Goal: Transaction & Acquisition: Subscribe to service/newsletter

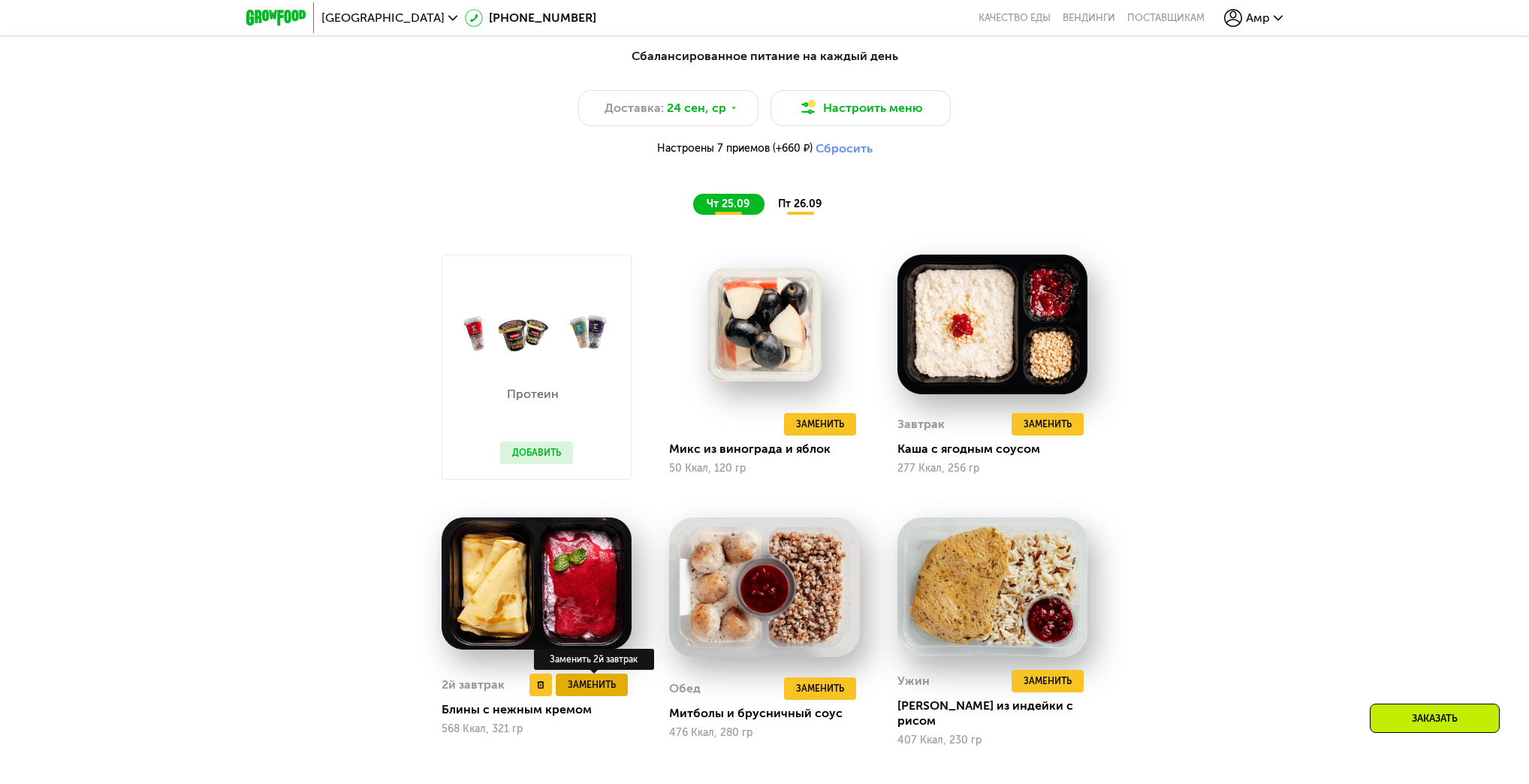
click at [608, 688] on span "Заменить" at bounding box center [591, 684] width 48 height 15
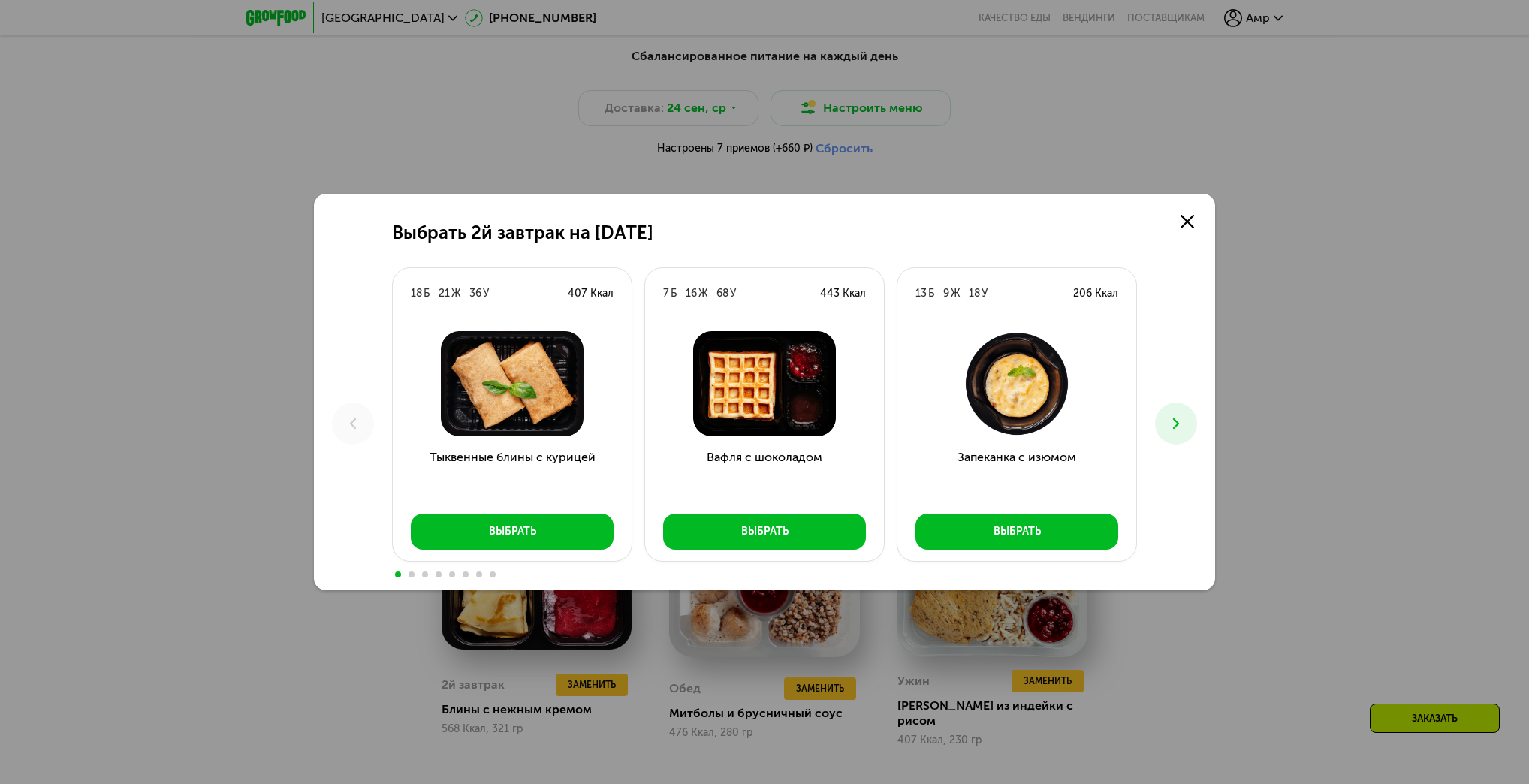
click at [1175, 410] on button at bounding box center [1176, 423] width 42 height 42
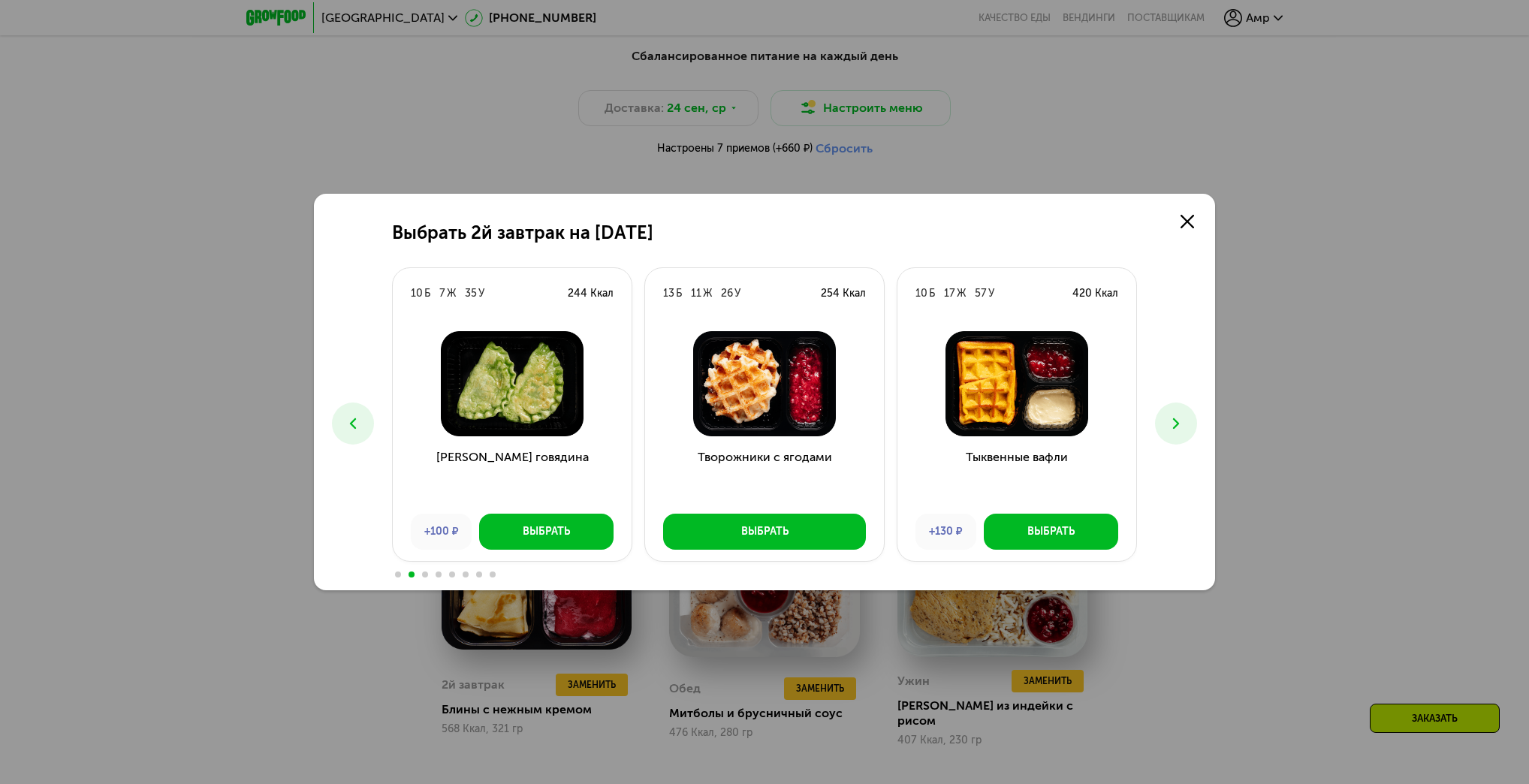
click at [1175, 410] on button at bounding box center [1176, 423] width 42 height 42
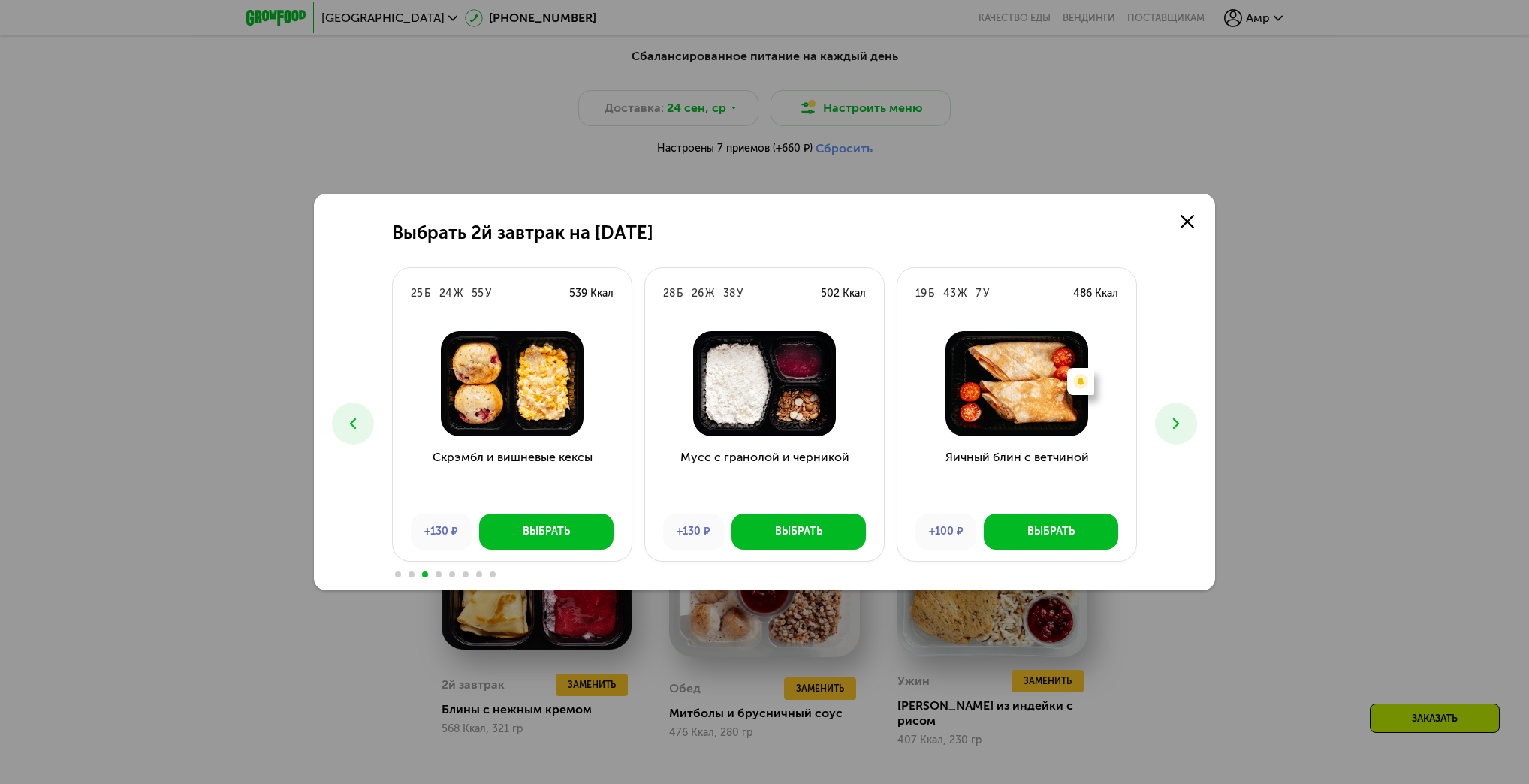
click at [1175, 410] on button at bounding box center [1176, 423] width 42 height 42
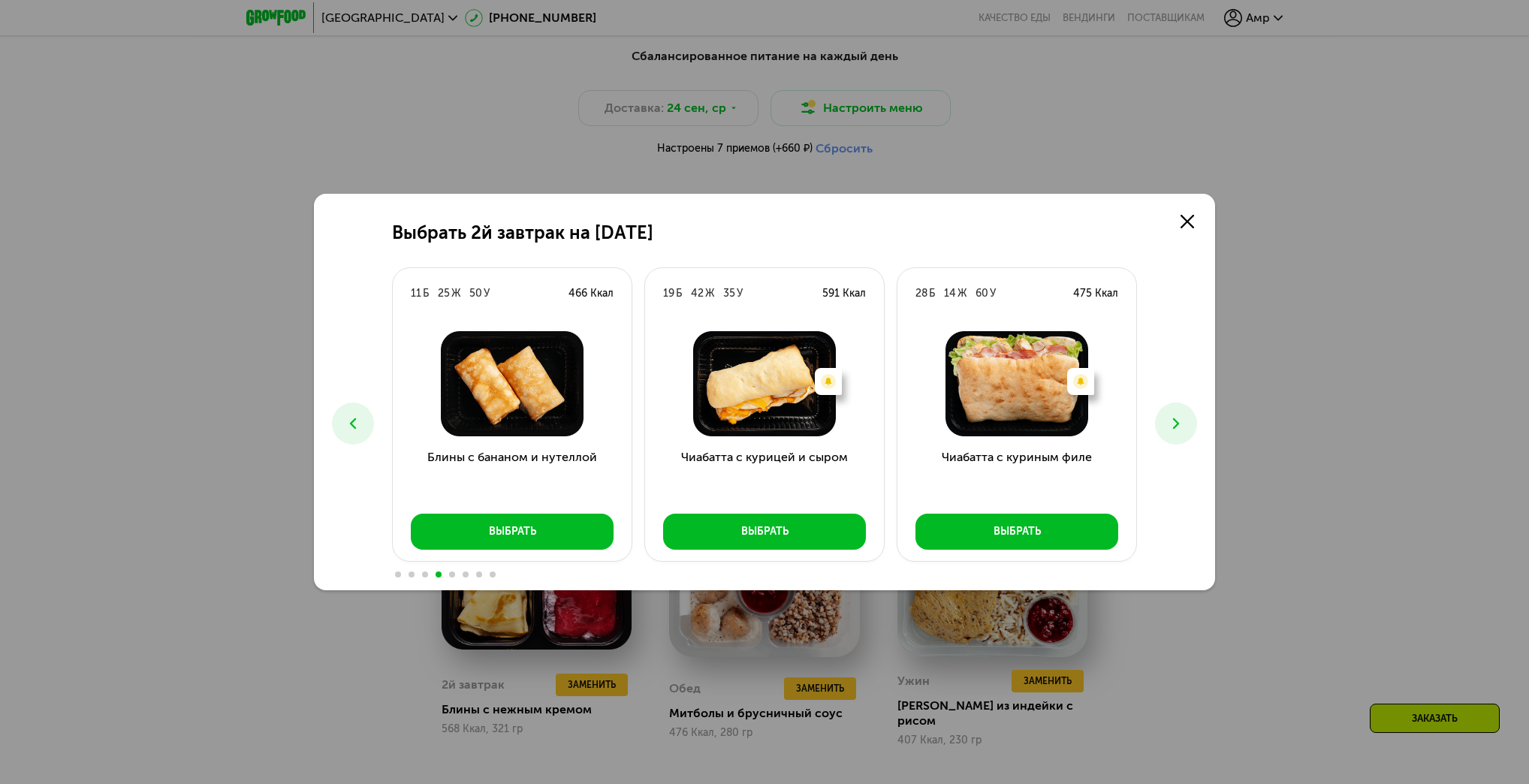
click at [1175, 410] on button at bounding box center [1176, 423] width 42 height 42
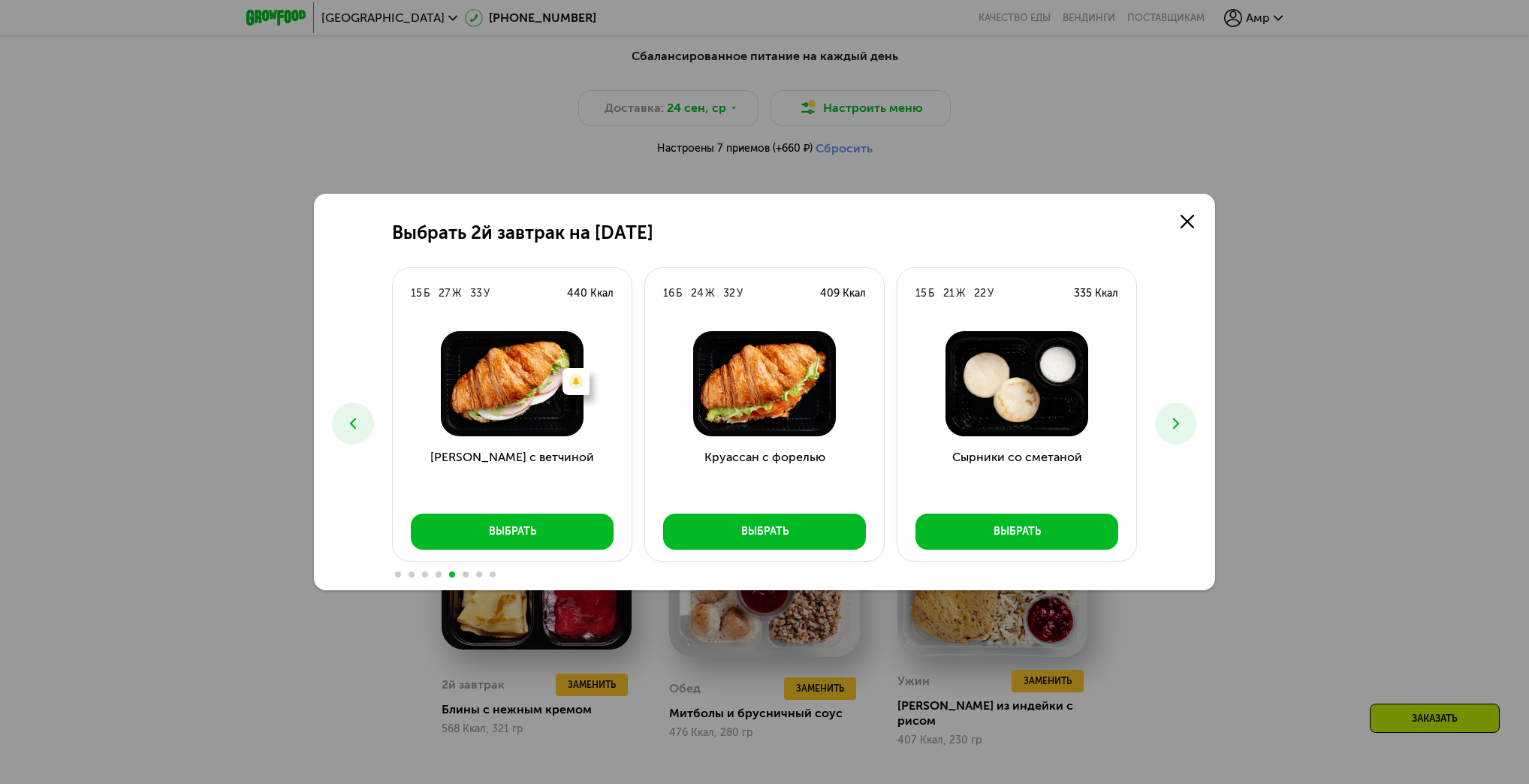
click at [1175, 411] on button at bounding box center [1176, 423] width 42 height 42
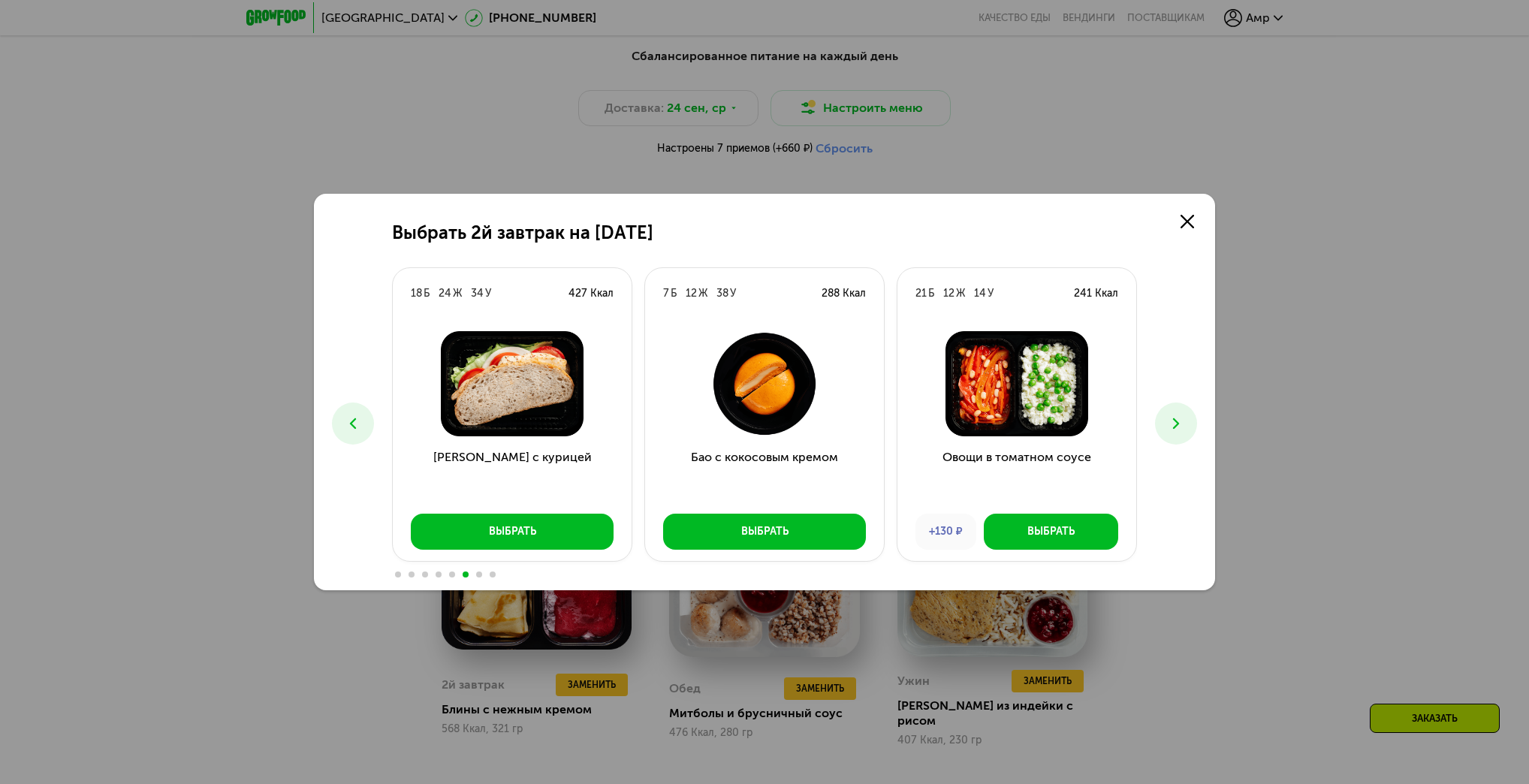
click at [1175, 411] on button at bounding box center [1176, 423] width 42 height 42
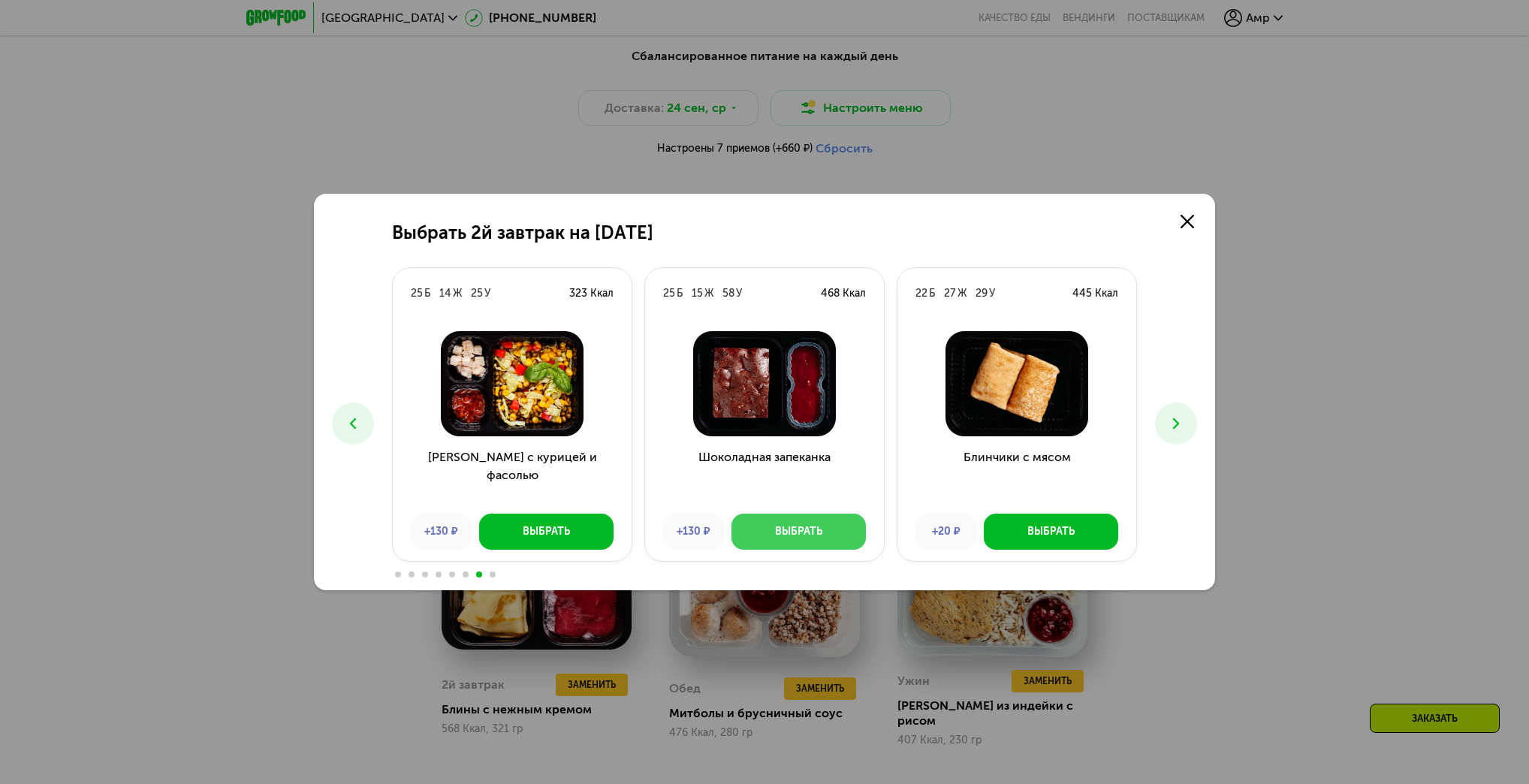
click at [851, 529] on button "Выбрать" at bounding box center [798, 531] width 134 height 36
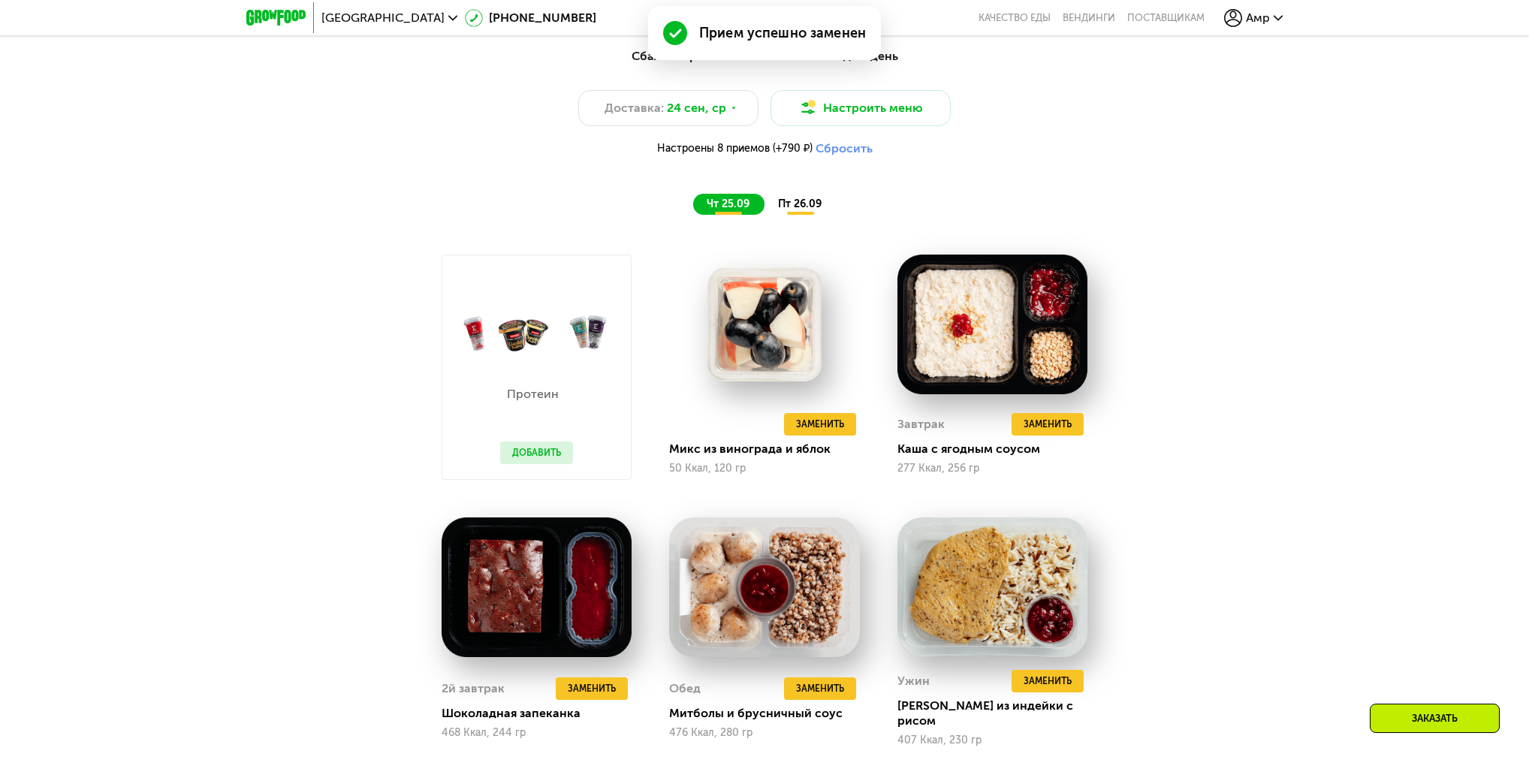
click at [791, 210] on span "пт 26.09" at bounding box center [800, 204] width 44 height 13
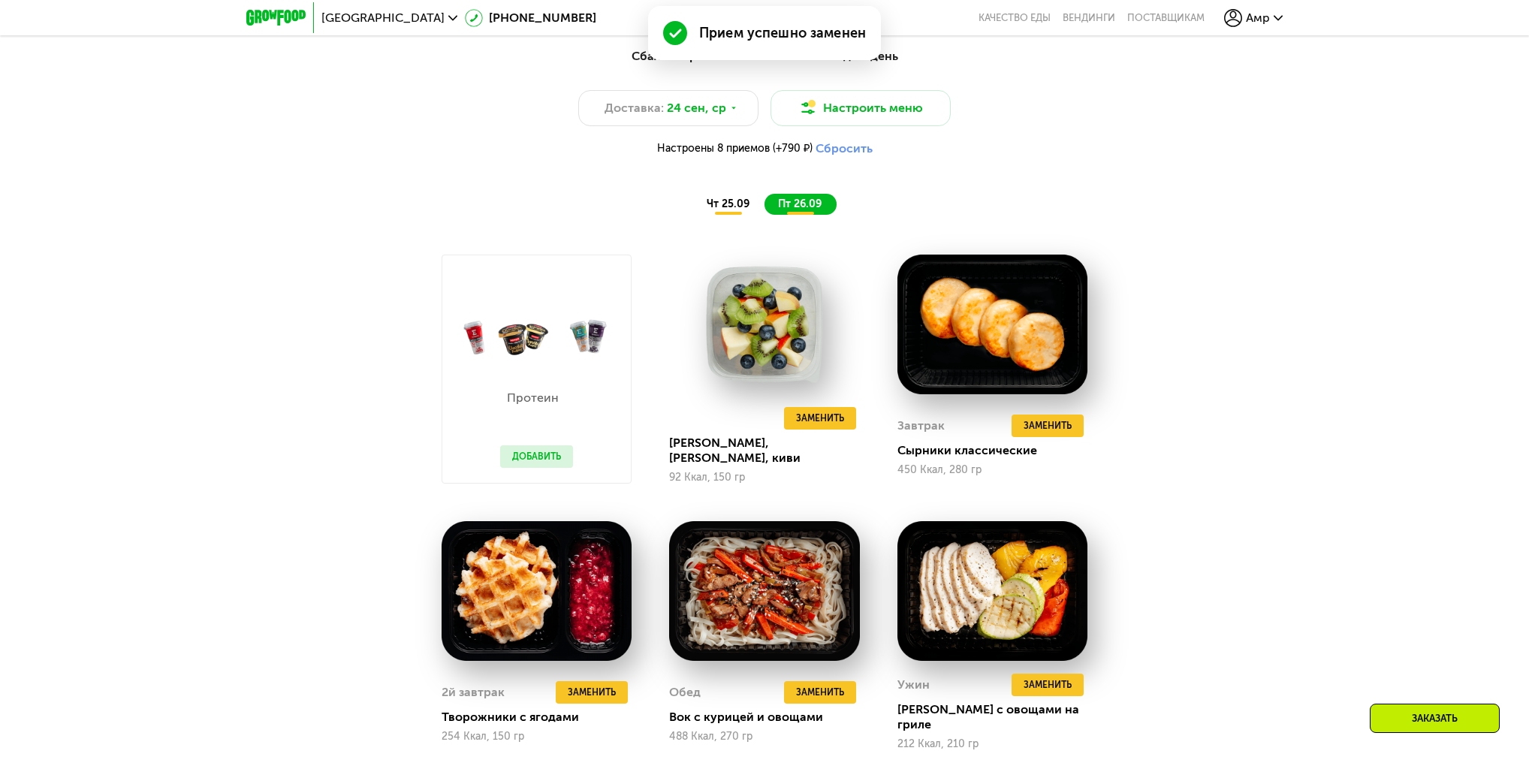
click at [729, 220] on div "Сбалансированное питание на каждый день Доставка: [DATE] Настроить меню Настрое…" at bounding box center [764, 131] width 907 height 185
click at [731, 210] on span "чт 25.09" at bounding box center [727, 204] width 43 height 13
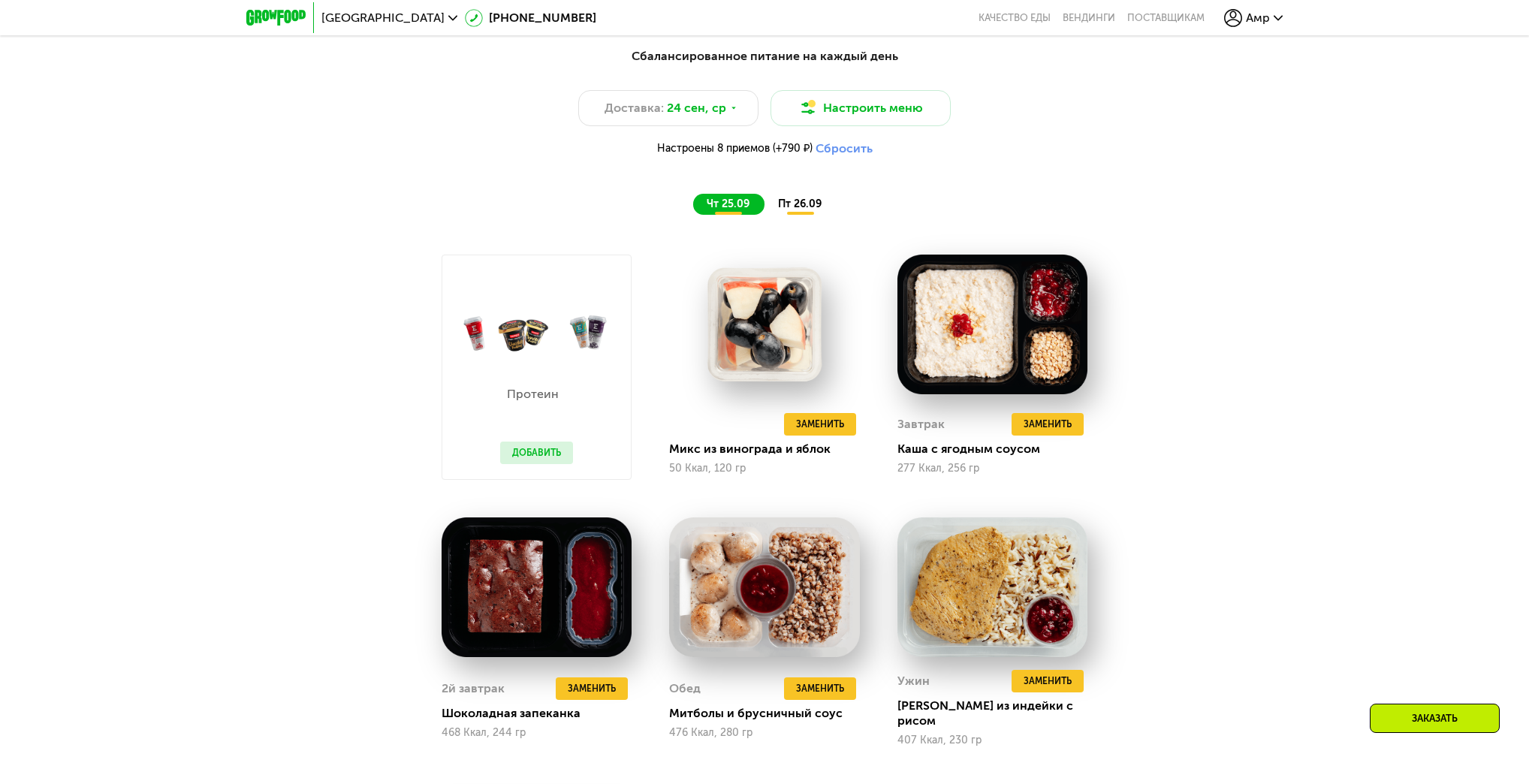
click at [796, 210] on span "пт 26.09" at bounding box center [800, 204] width 44 height 13
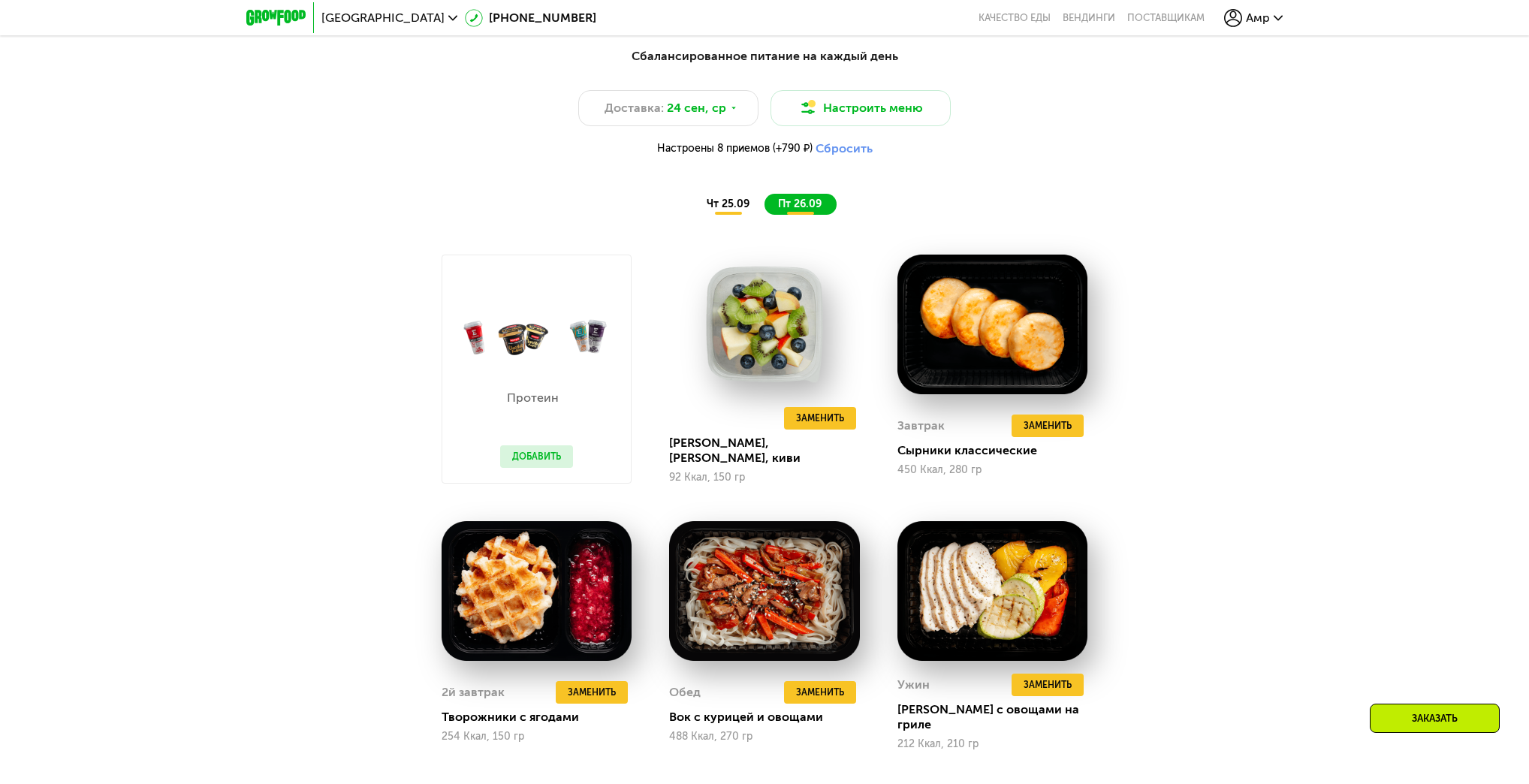
click at [720, 207] on span "чт 25.09" at bounding box center [727, 204] width 43 height 13
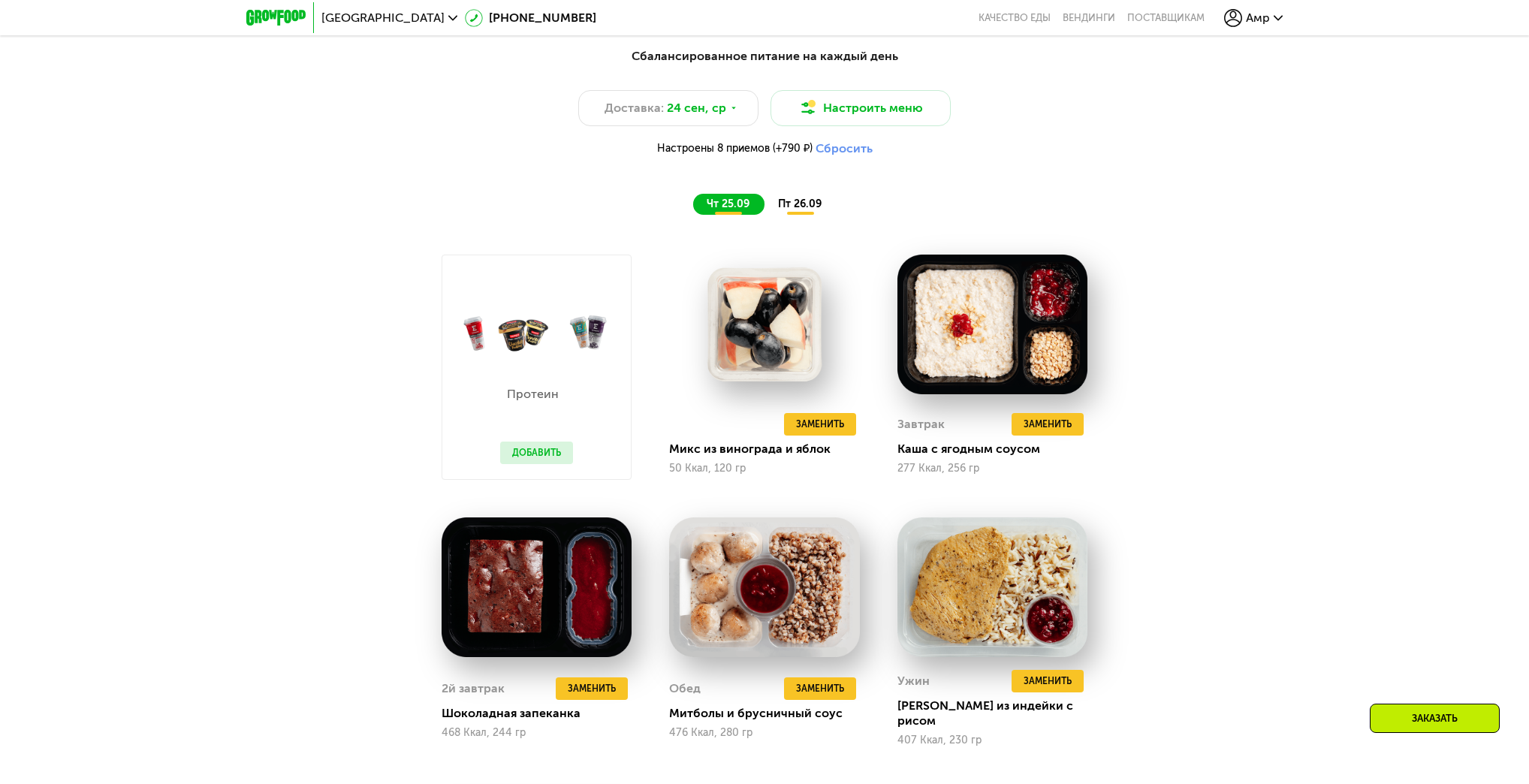
click at [302, 388] on div "Сбалансированное питание на каждый день Доставка: [DATE] Настроить меню Настрое…" at bounding box center [764, 508] width 925 height 938
click at [1313, 571] on div "Сбалансированное питание на каждый день Доставка: [DATE] Настроить меню Настрое…" at bounding box center [764, 520] width 1529 height 988
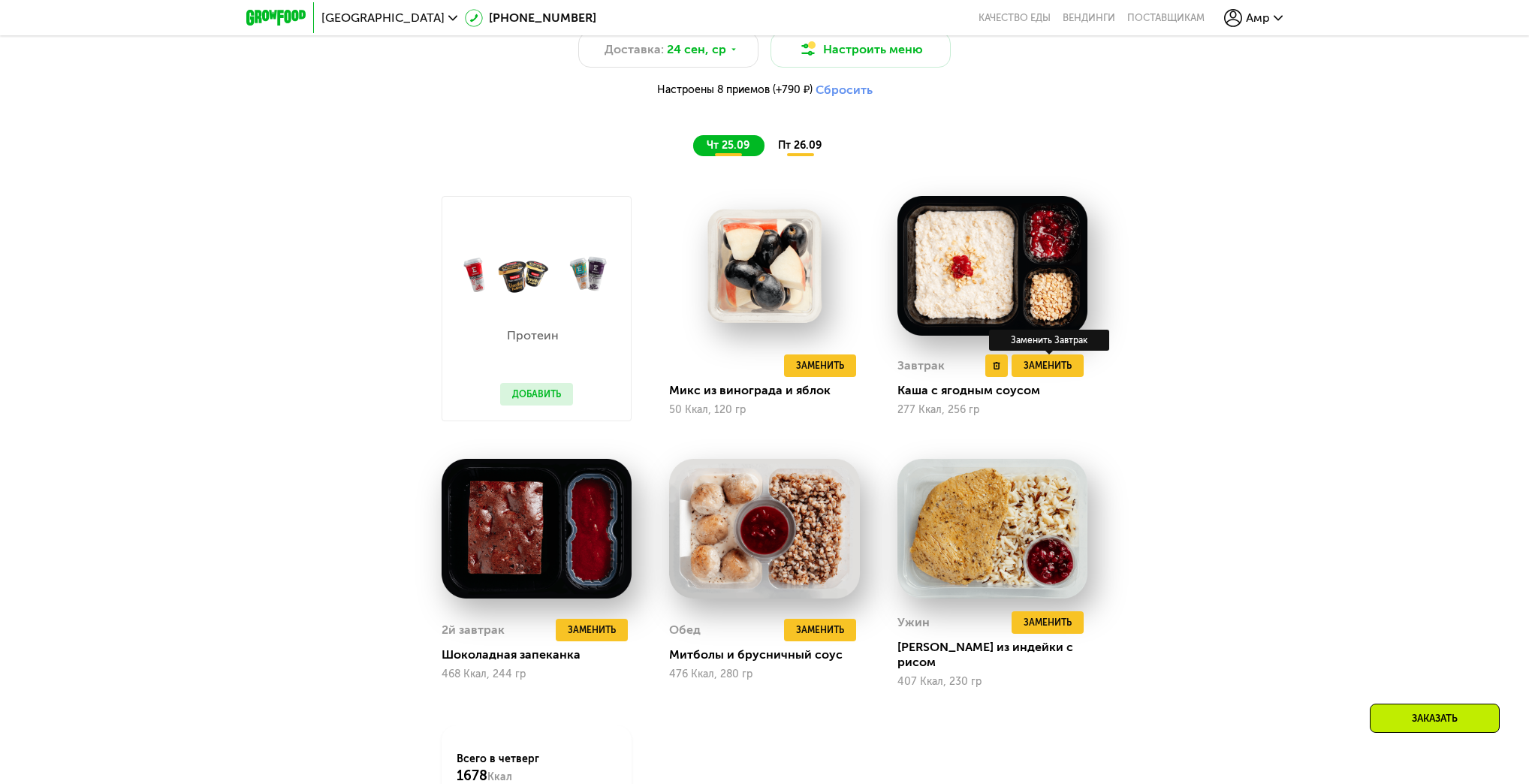
scroll to position [1530, 0]
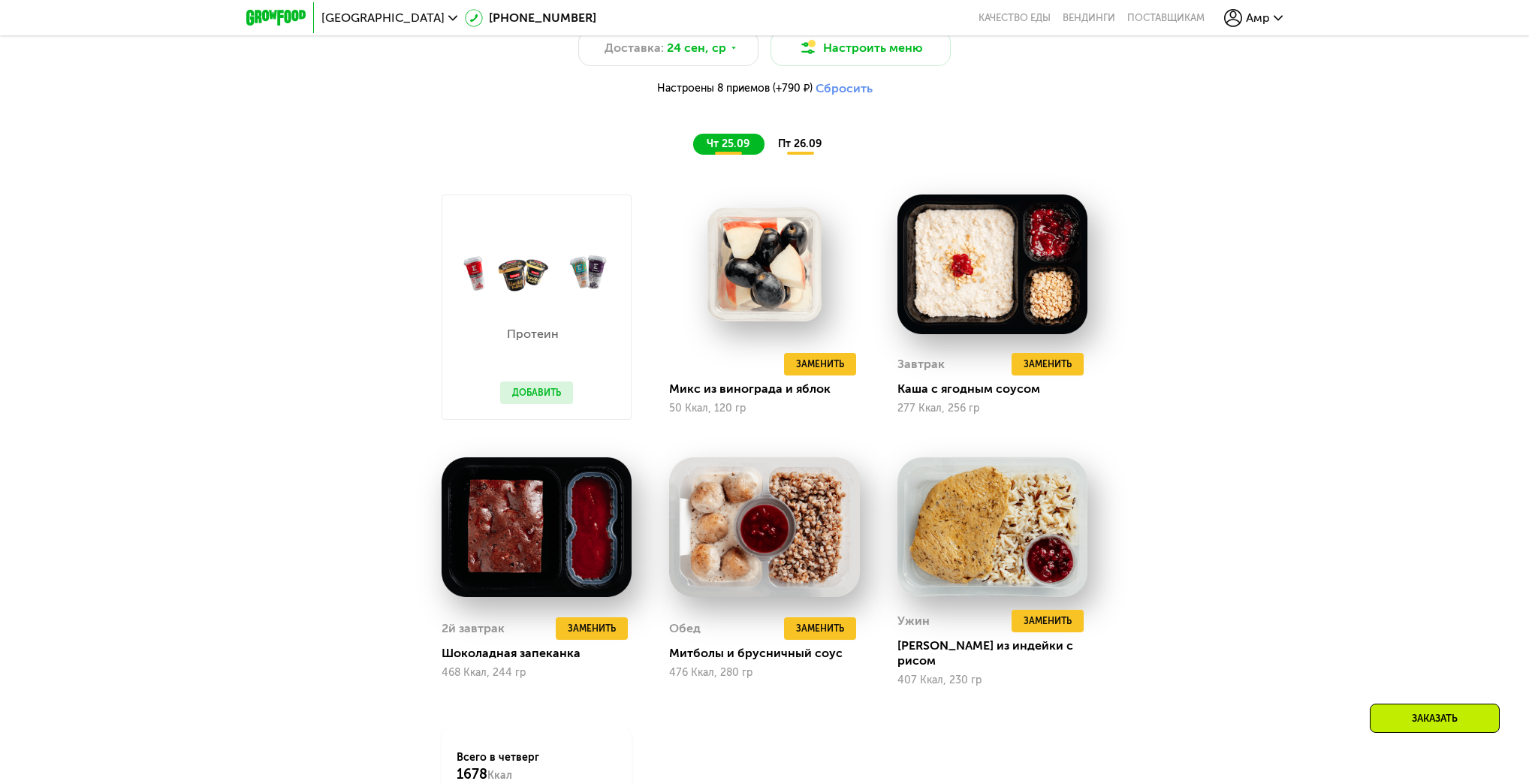
drag, startPoint x: 301, startPoint y: 395, endPoint x: 646, endPoint y: 291, distance: 360.3
click at [301, 395] on div "Сбалансированное питание на каждый день Доставка: [DATE] Настроить меню Настрое…" at bounding box center [764, 461] width 1529 height 988
click at [785, 147] on span "пт 26.09" at bounding box center [800, 143] width 44 height 13
